Goal: Transaction & Acquisition: Subscribe to service/newsletter

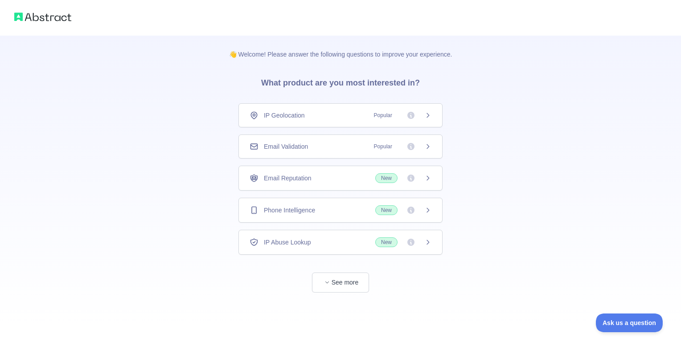
click at [273, 149] on span "Email Validation" at bounding box center [286, 146] width 44 height 9
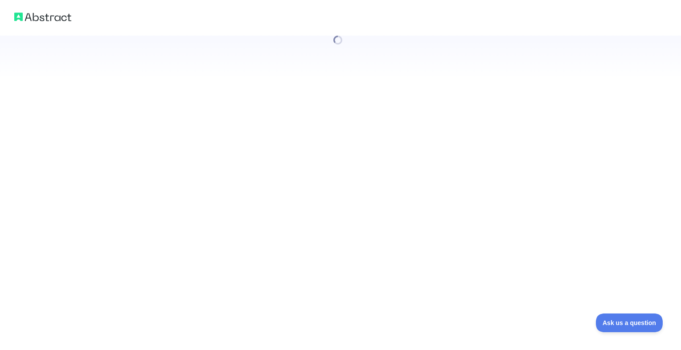
click at [292, 123] on div at bounding box center [340, 175] width 681 height 350
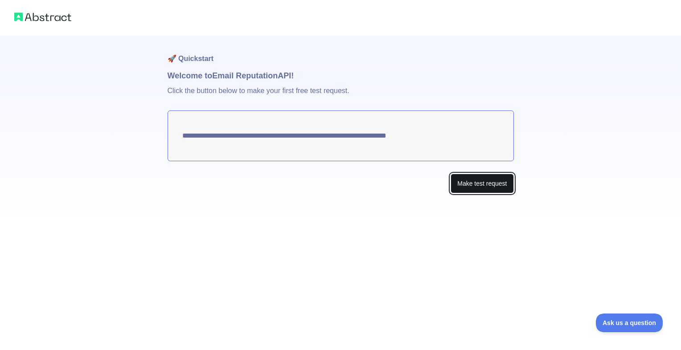
click at [471, 179] on button "Make test request" at bounding box center [481, 184] width 63 height 20
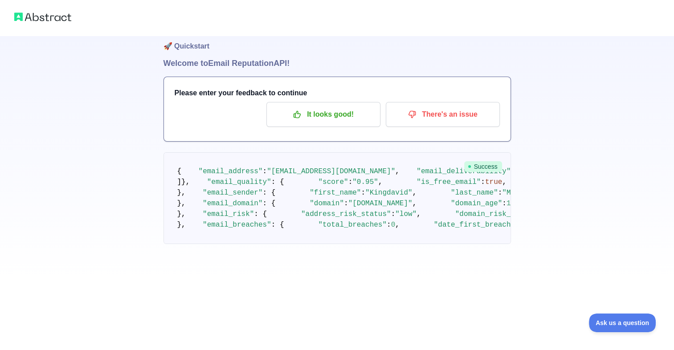
scroll to position [12, 0]
click at [323, 117] on p "It looks good!" at bounding box center [323, 115] width 101 height 15
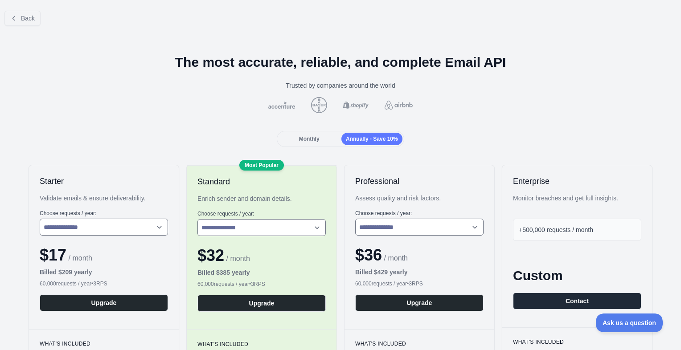
click at [311, 132] on div "Monthly Annually - Save 10%" at bounding box center [340, 139] width 127 height 16
drag, startPoint x: 307, startPoint y: 135, endPoint x: 254, endPoint y: 131, distance: 53.2
click at [254, 131] on div "Monthly Annually - Save 10%" at bounding box center [340, 139] width 666 height 16
click at [15, 18] on icon at bounding box center [13, 18] width 7 height 7
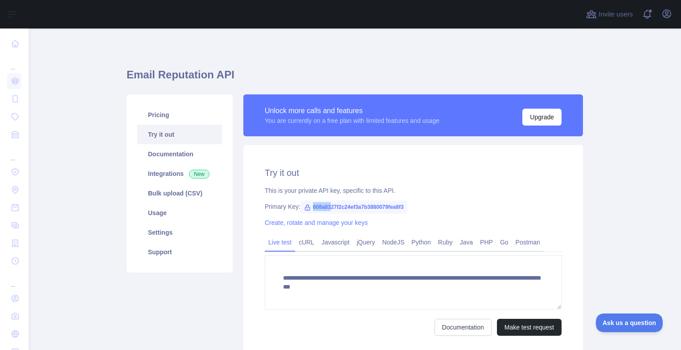
drag, startPoint x: 306, startPoint y: 207, endPoint x: 323, endPoint y: 206, distance: 17.8
click at [323, 206] on span "608a8327f2c24ef3a7b3880079fea8f3" at bounding box center [353, 206] width 107 height 13
click at [416, 188] on div "This is your private API key, specific to this API." at bounding box center [413, 190] width 297 height 9
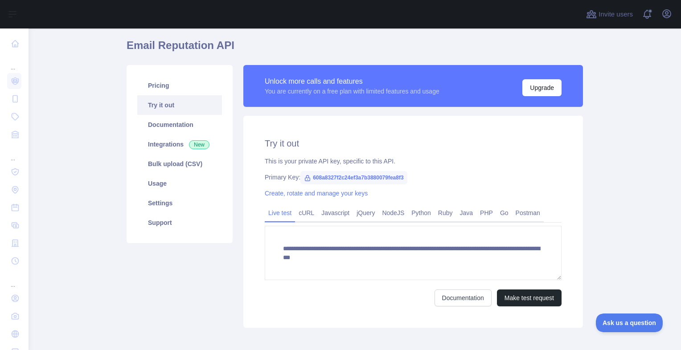
scroll to position [28, 0]
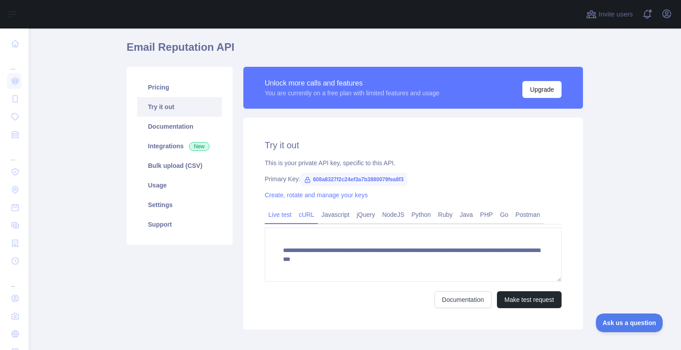
click at [300, 212] on link "cURL" at bounding box center [306, 215] width 23 height 14
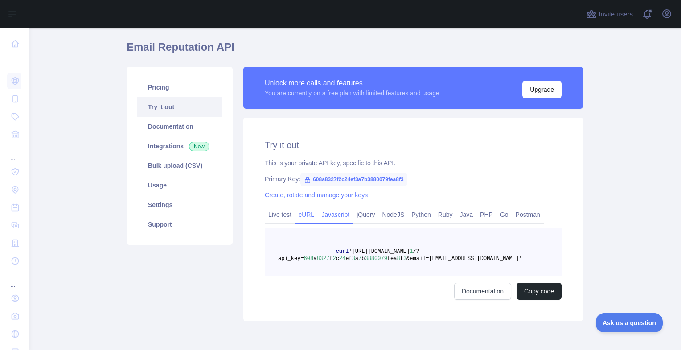
click at [324, 214] on link "Javascript" at bounding box center [335, 215] width 35 height 14
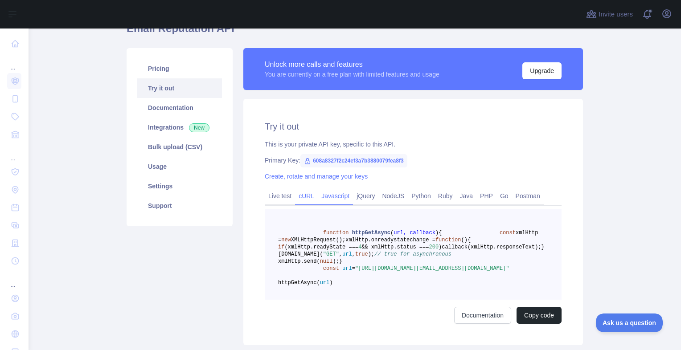
scroll to position [45, 0]
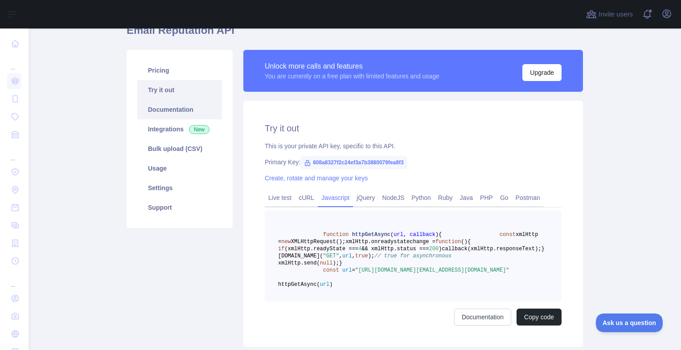
click at [180, 106] on link "Documentation" at bounding box center [179, 110] width 85 height 20
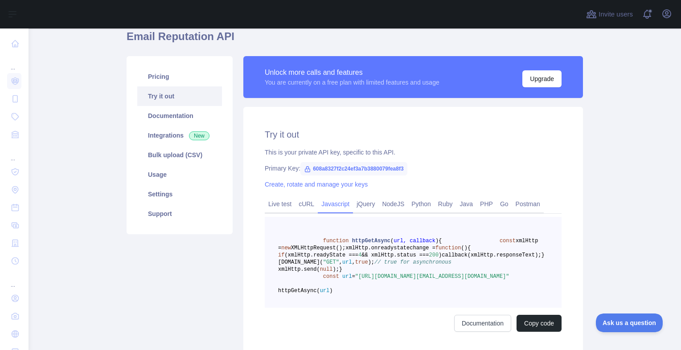
scroll to position [58, 0]
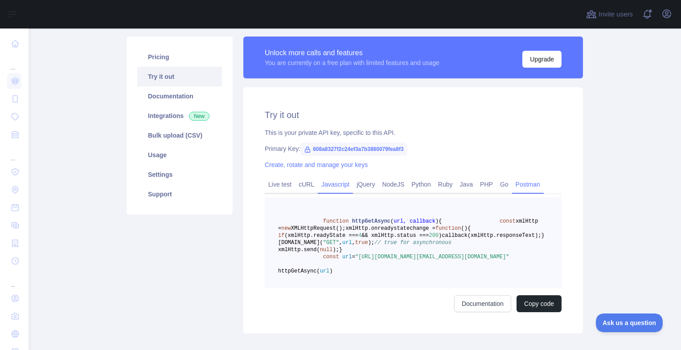
click at [512, 180] on link "Postman" at bounding box center [528, 184] width 32 height 14
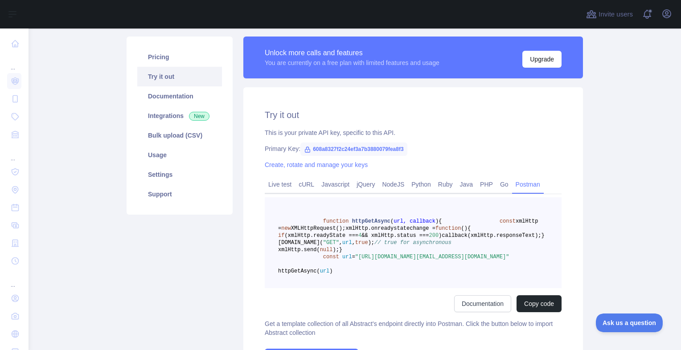
scroll to position [42, 0]
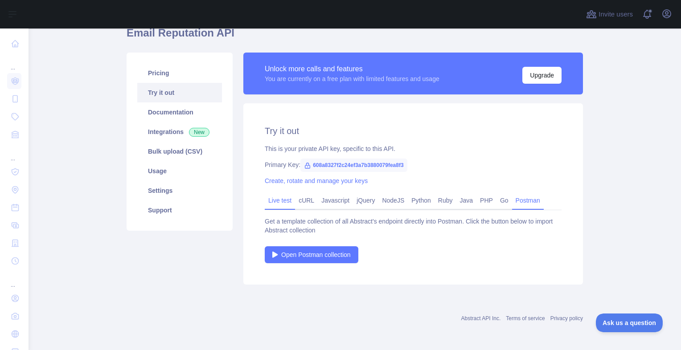
click at [275, 196] on link "Live test" at bounding box center [280, 200] width 30 height 14
